Goal: Task Accomplishment & Management: Complete application form

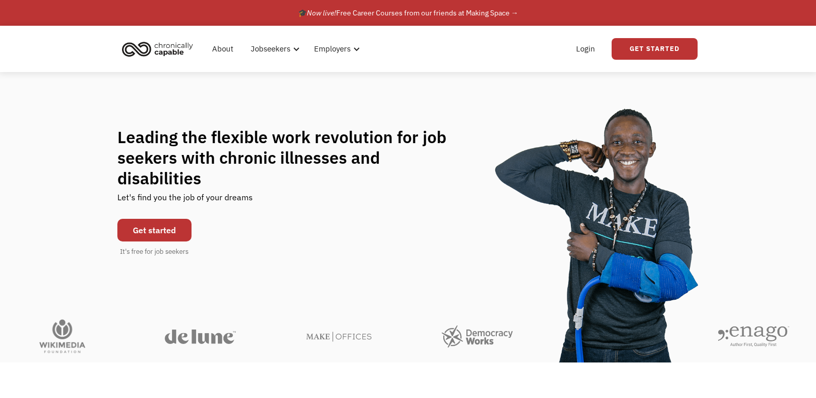
click at [169, 235] on link "Get started" at bounding box center [154, 230] width 74 height 23
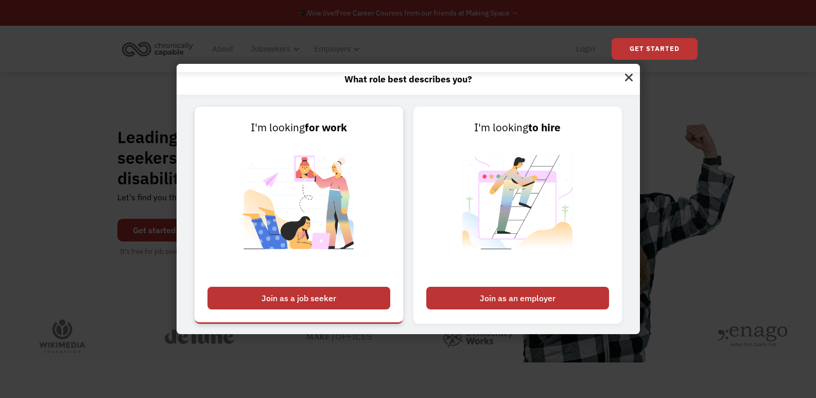
click at [320, 300] on div "Join as a job seeker" at bounding box center [298, 298] width 183 height 23
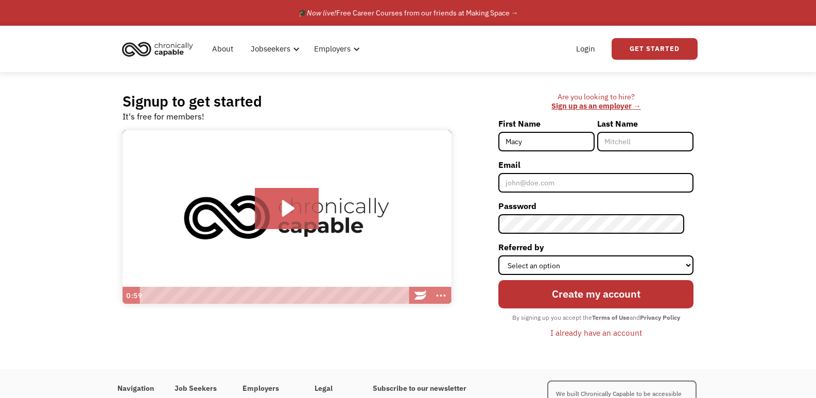
type input "Macy"
click at [612, 140] on input "Last Name" at bounding box center [645, 142] width 96 height 20
type input "Hadley"
click at [570, 178] on input "Email" at bounding box center [595, 183] width 195 height 20
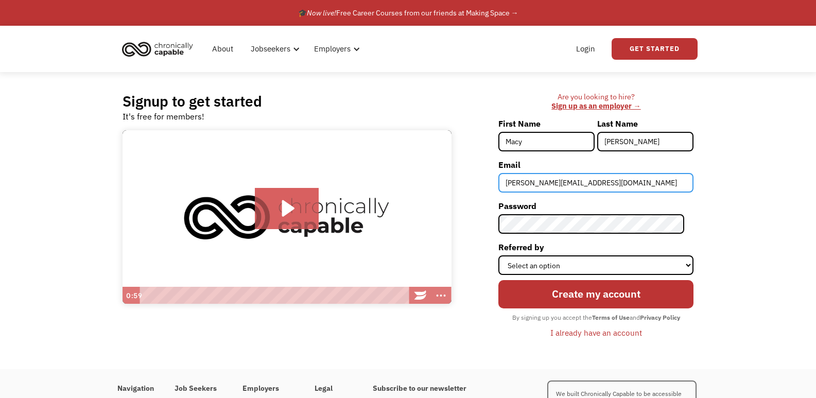
type input "[PERSON_NAME][EMAIL_ADDRESS][DOMAIN_NAME]"
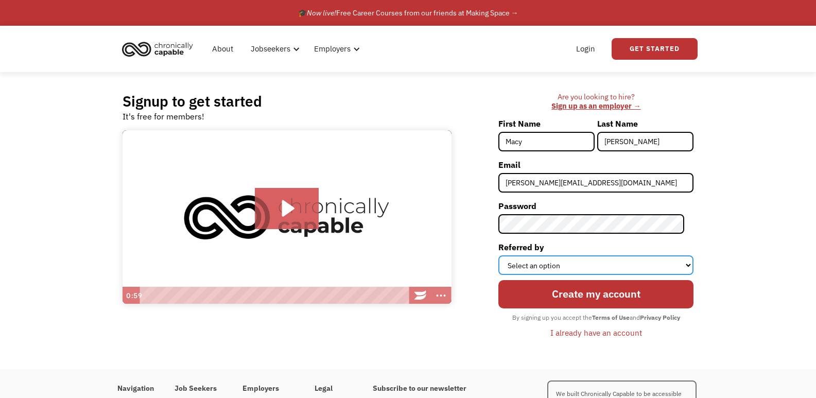
click at [689, 265] on select "Select an option Instagram Facebook Twitter Search Engine News Article Word of …" at bounding box center [595, 265] width 195 height 20
click at [507, 255] on select "Select an option Instagram Facebook Twitter Search Engine News Article Word of …" at bounding box center [595, 265] width 195 height 20
click at [683, 264] on select "Select an option Instagram Facebook Twitter Search Engine News Article Word of …" at bounding box center [595, 265] width 195 height 20
select select "Search Engine"
click at [507, 255] on select "Select an option Instagram Facebook Twitter Search Engine News Article Word of …" at bounding box center [595, 265] width 195 height 20
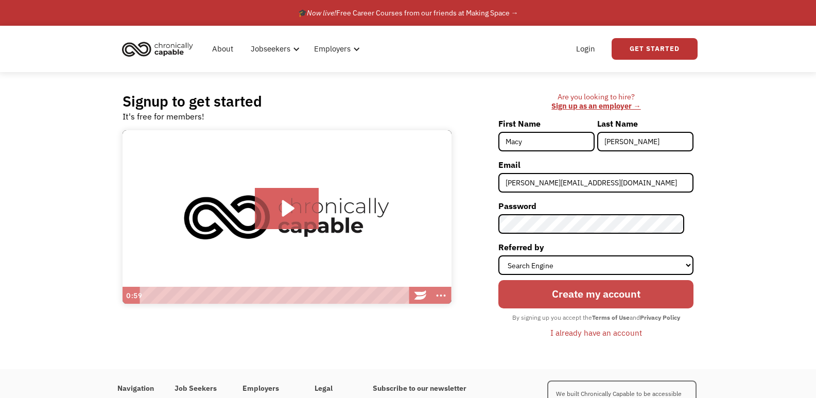
click at [637, 291] on input "Create my account" at bounding box center [595, 294] width 195 height 28
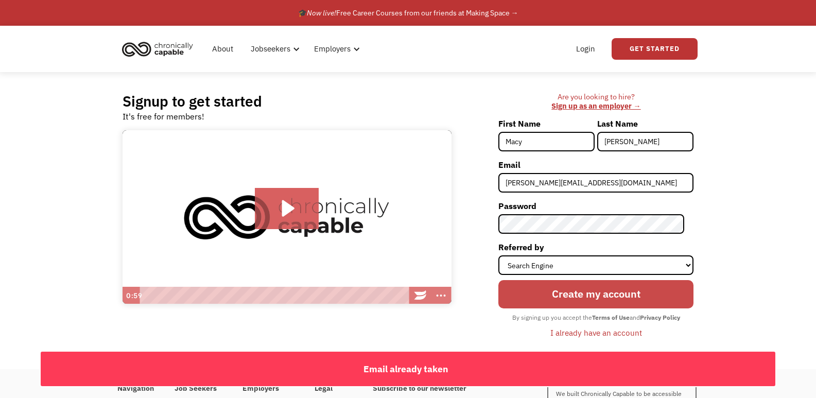
click at [636, 291] on input "Create my account" at bounding box center [595, 294] width 195 height 28
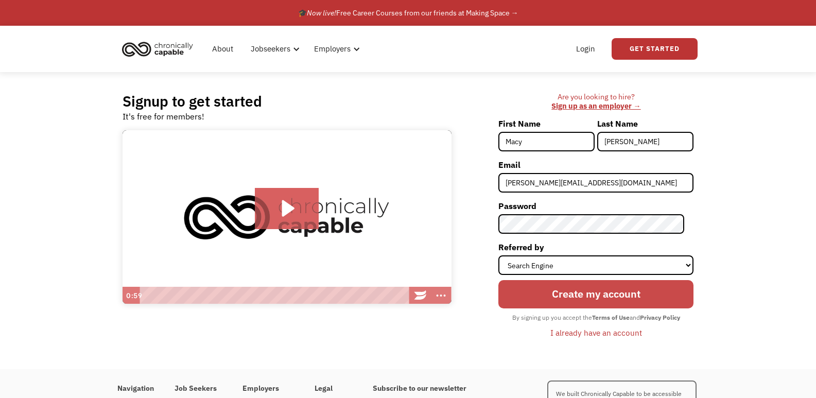
click at [636, 291] on input "Create my account" at bounding box center [595, 294] width 195 height 28
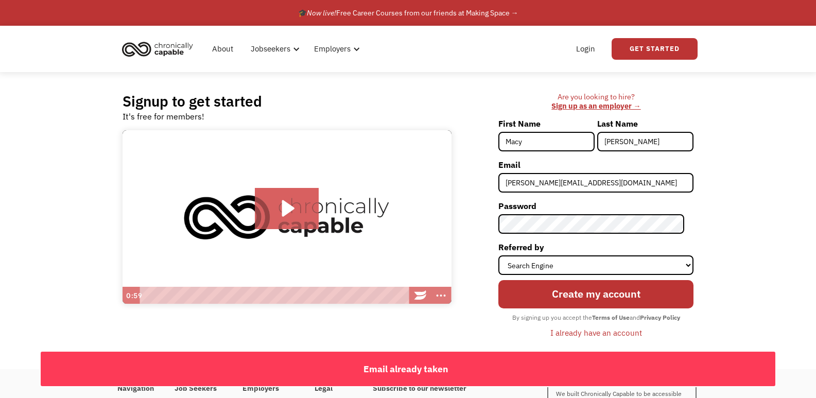
scroll to position [94, 0]
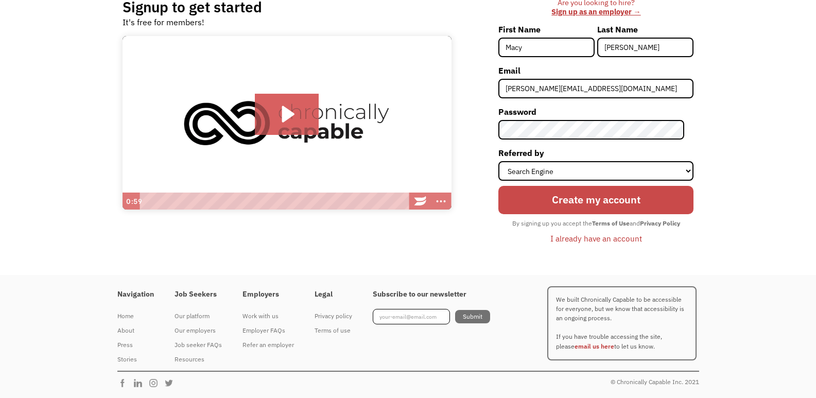
click at [633, 197] on input "Create my account" at bounding box center [595, 200] width 195 height 28
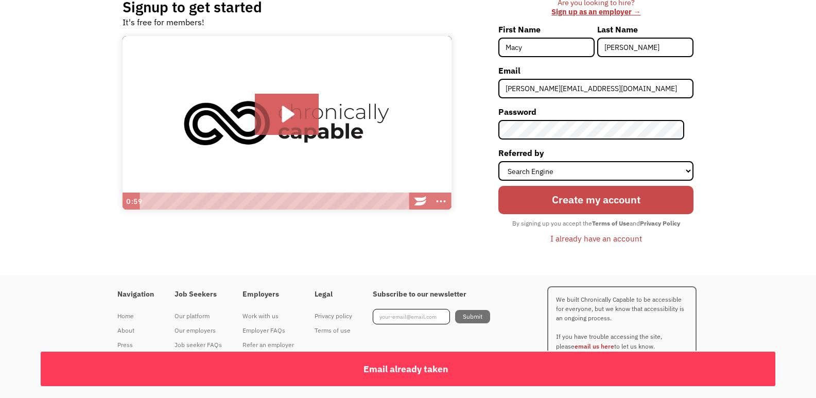
click at [633, 197] on input "Create my account" at bounding box center [595, 200] width 195 height 28
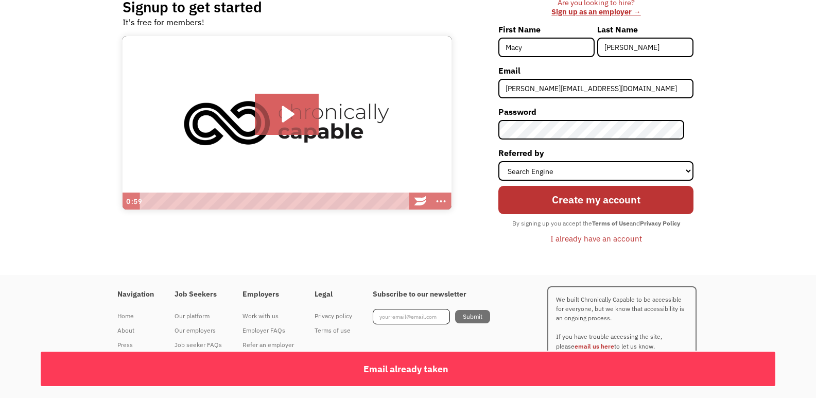
click at [623, 241] on div "I already have an account" at bounding box center [596, 238] width 92 height 12
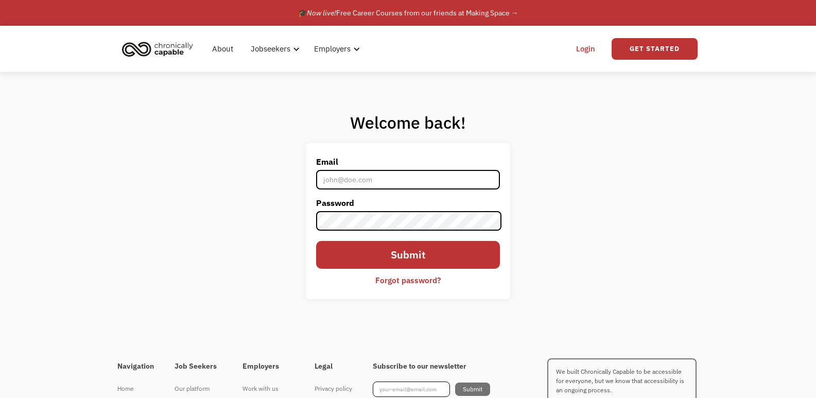
click at [433, 180] on input "Email" at bounding box center [407, 180] width 183 height 20
type input "[PERSON_NAME][EMAIL_ADDRESS][DOMAIN_NAME]"
click at [449, 253] on input "Submit" at bounding box center [407, 255] width 183 height 28
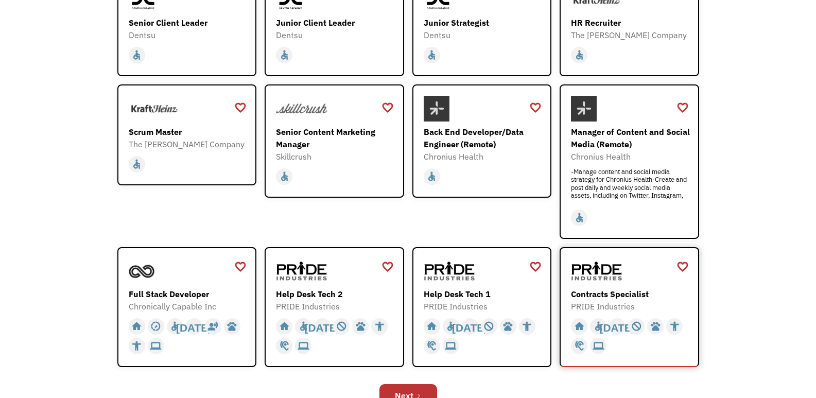
scroll to position [257, 0]
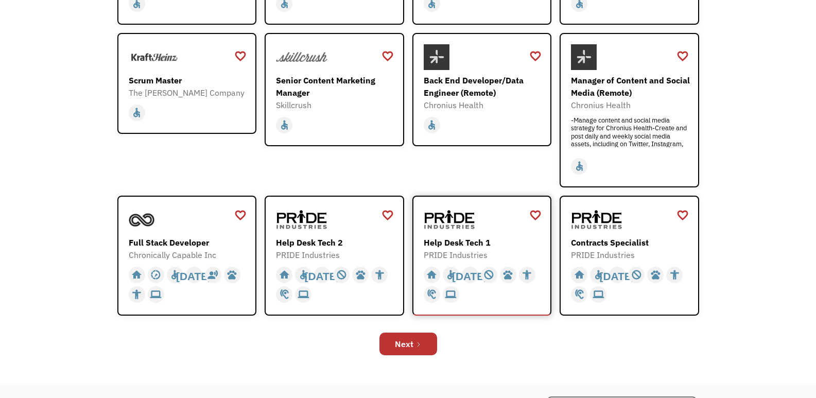
click at [463, 252] on div "PRIDE Industries" at bounding box center [482, 255] width 119 height 12
click at [415, 347] on icon "Next Page" at bounding box center [418, 344] width 6 height 6
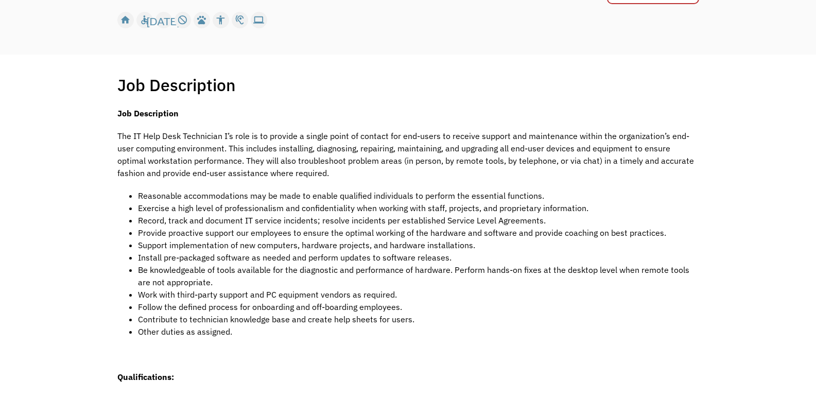
scroll to position [206, 0]
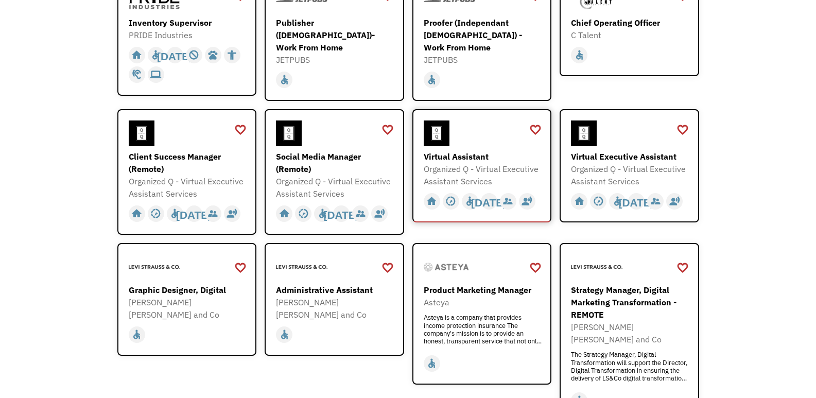
scroll to position [257, 0]
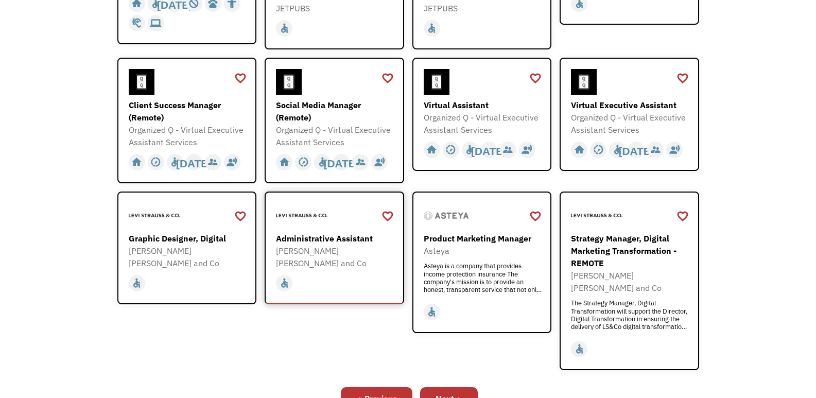
click at [358, 235] on div "Administrative Assistant" at bounding box center [335, 238] width 119 height 12
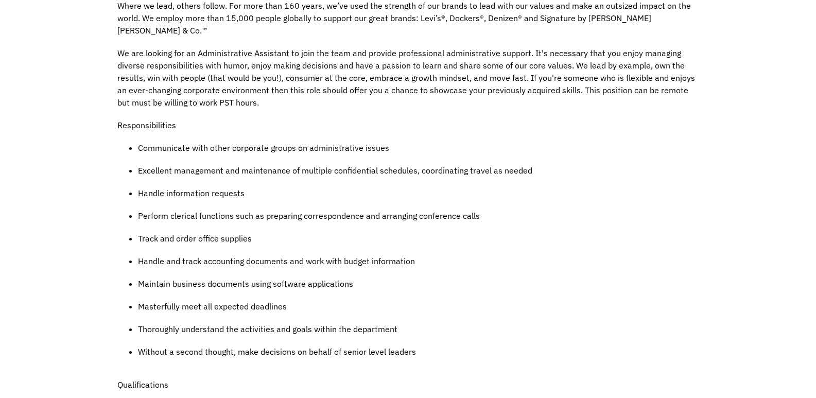
scroll to position [515, 0]
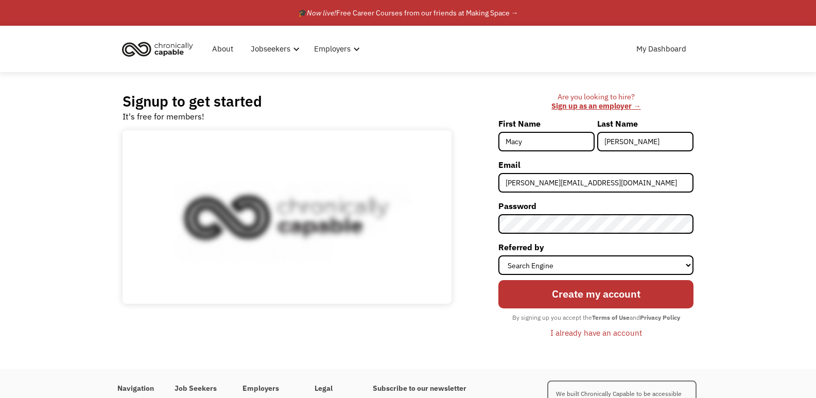
select select "Search Engine"
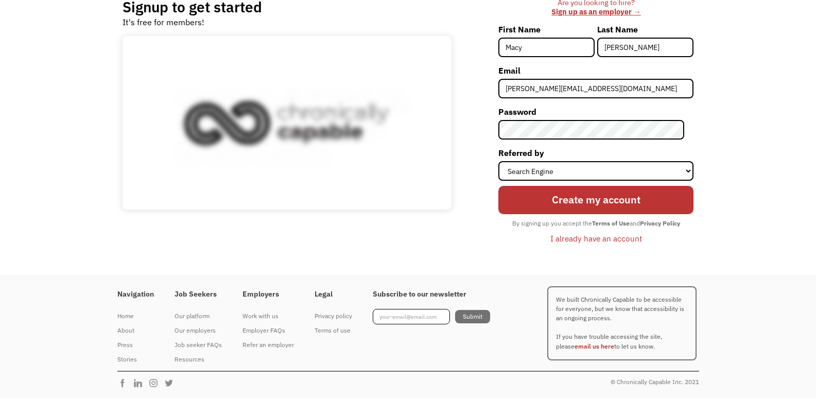
scroll to position [94, 0]
